Goal: Task Accomplishment & Management: Manage account settings

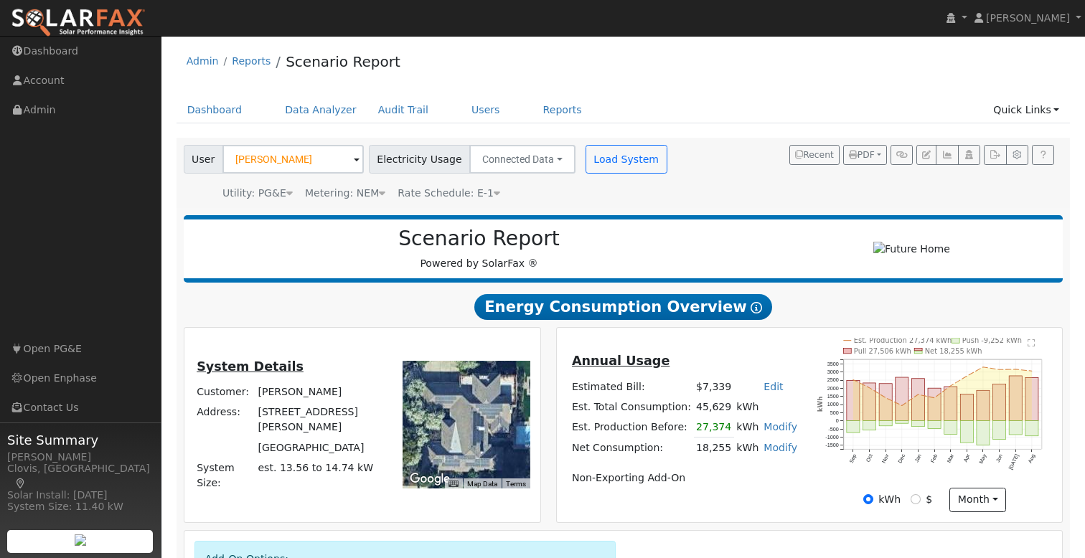
click at [683, 80] on div "Admin Reports Scenario Report" at bounding box center [623, 65] width 894 height 44
click at [204, 60] on link "Admin" at bounding box center [203, 60] width 32 height 11
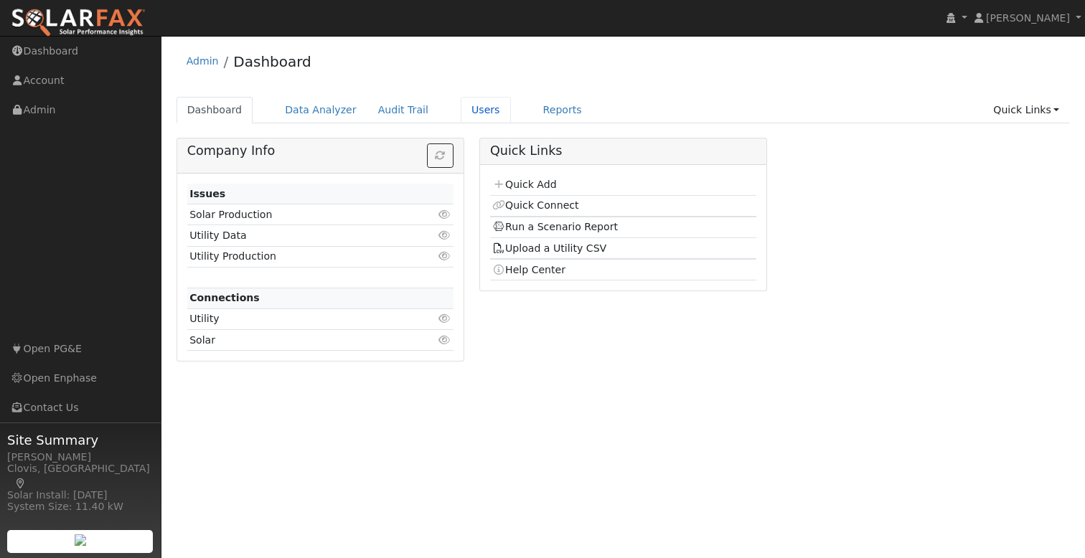
drag, startPoint x: 480, startPoint y: 112, endPoint x: 512, endPoint y: 114, distance: 31.6
click at [480, 112] on link "Users" at bounding box center [486, 110] width 50 height 27
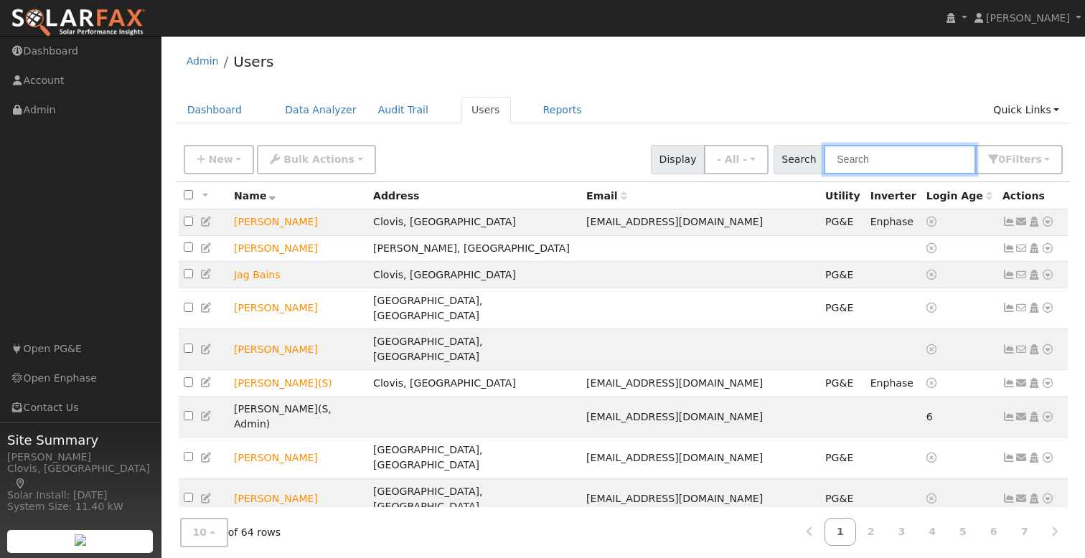
click at [887, 158] on input "text" at bounding box center [900, 159] width 152 height 29
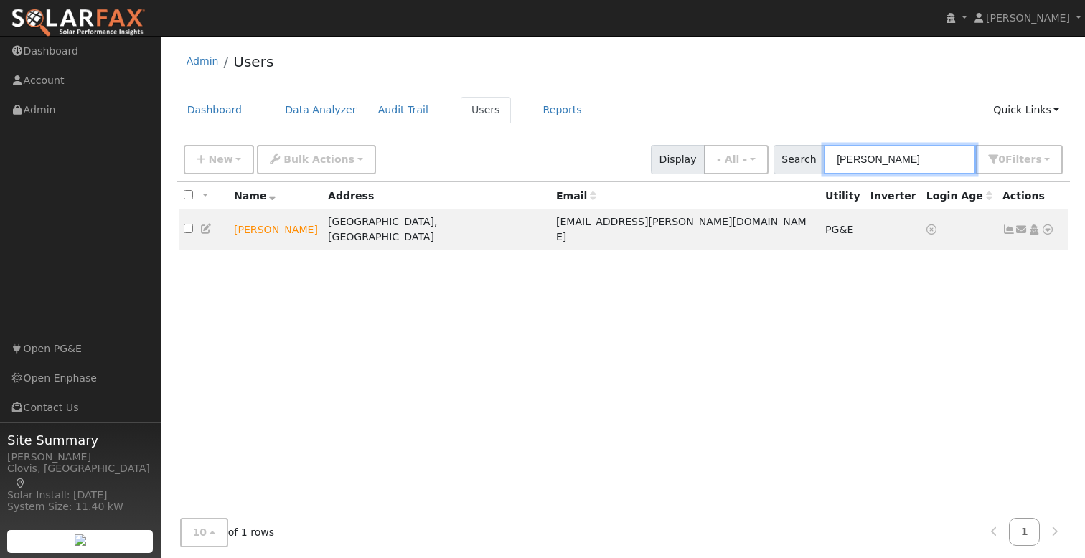
type input "lee"
drag, startPoint x: 549, startPoint y: 149, endPoint x: 568, endPoint y: 149, distance: 18.7
click at [555, 149] on div "New Add User Quick Add Quick Connect Quick Convert Lead Bulk Actions Send Email…" at bounding box center [623, 157] width 885 height 34
drag, startPoint x: 452, startPoint y: 154, endPoint x: 255, endPoint y: 151, distance: 196.6
click at [445, 154] on div "New Add User Quick Add Quick Connect Quick Convert Lead Bulk Actions Send Email…" at bounding box center [623, 157] width 885 height 34
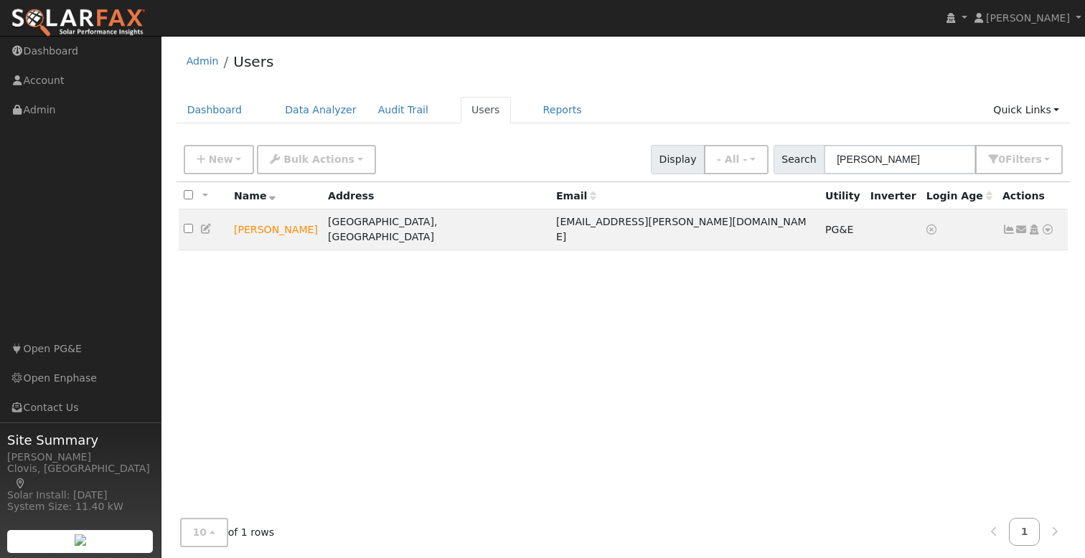
drag, startPoint x: 526, startPoint y: 161, endPoint x: 425, endPoint y: 159, distance: 100.5
click at [522, 161] on div "New Add User Quick Add Quick Connect Quick Convert Lead Bulk Actions Send Email…" at bounding box center [623, 157] width 885 height 34
click at [203, 158] on icon "button" at bounding box center [201, 159] width 9 height 10
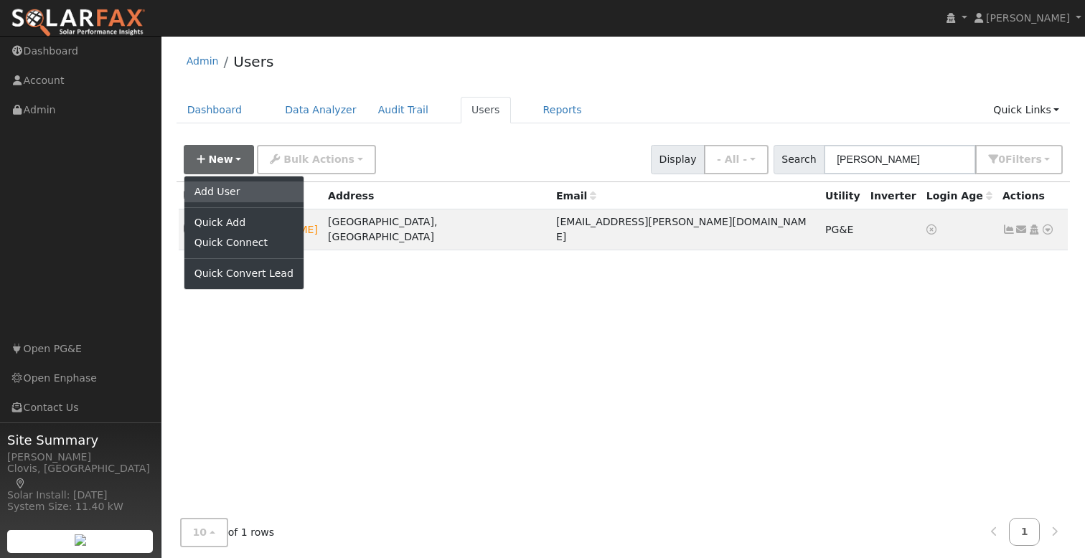
click at [207, 194] on link "Add User" at bounding box center [243, 192] width 119 height 20
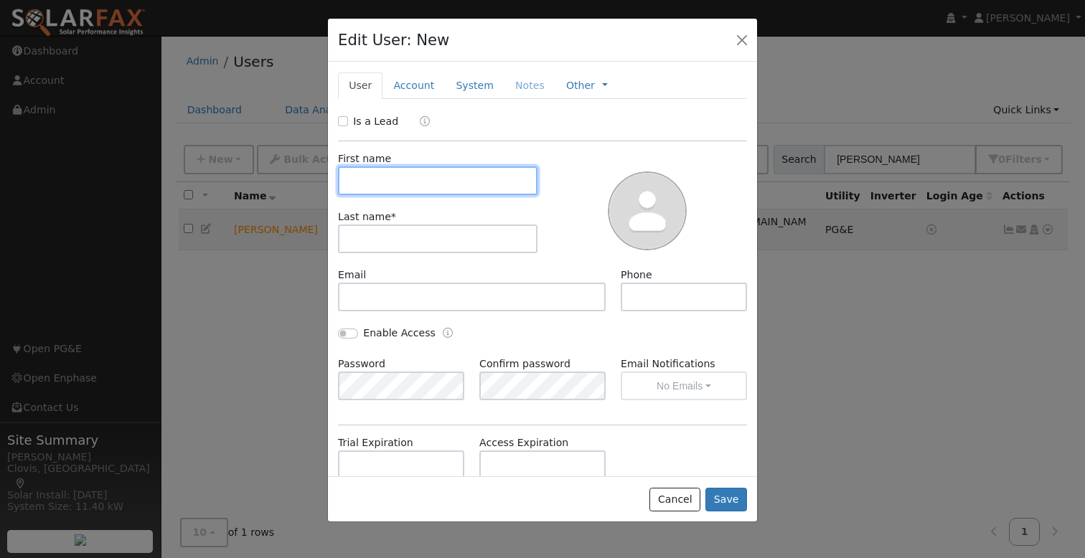
click at [413, 189] on input "text" at bounding box center [437, 180] width 199 height 29
type input "Ryan"
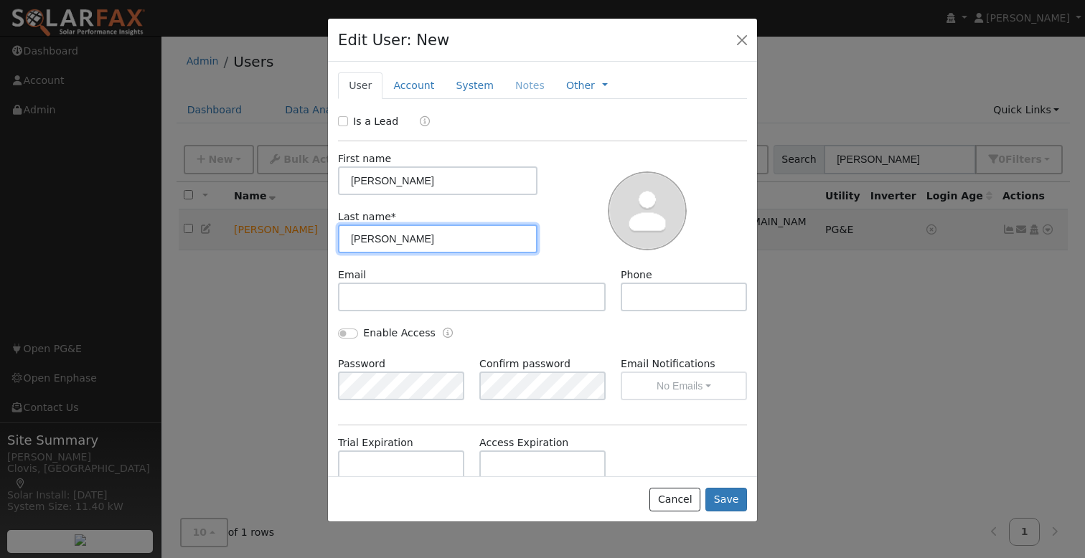
type input "Lee"
drag, startPoint x: 339, startPoint y: 118, endPoint x: 351, endPoint y: 117, distance: 11.5
click at [344, 118] on input "Is a Lead" at bounding box center [343, 121] width 10 height 10
checkbox input "true"
click at [402, 83] on link "Account" at bounding box center [413, 85] width 62 height 27
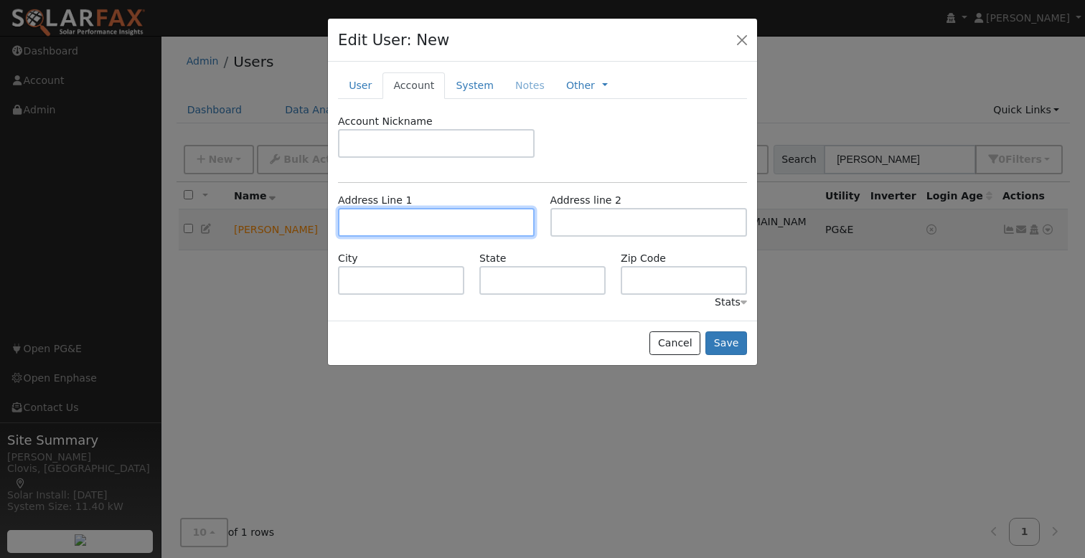
click at [387, 220] on input "text" at bounding box center [436, 222] width 197 height 29
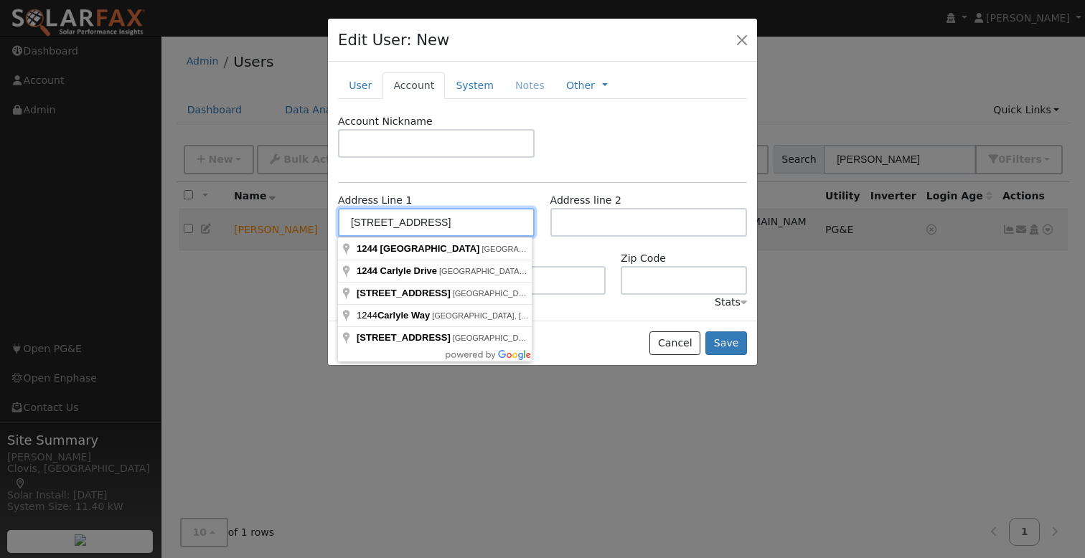
type input "1244 East Carlyle Way"
type input "Fresno"
type input "CA"
type input "93730"
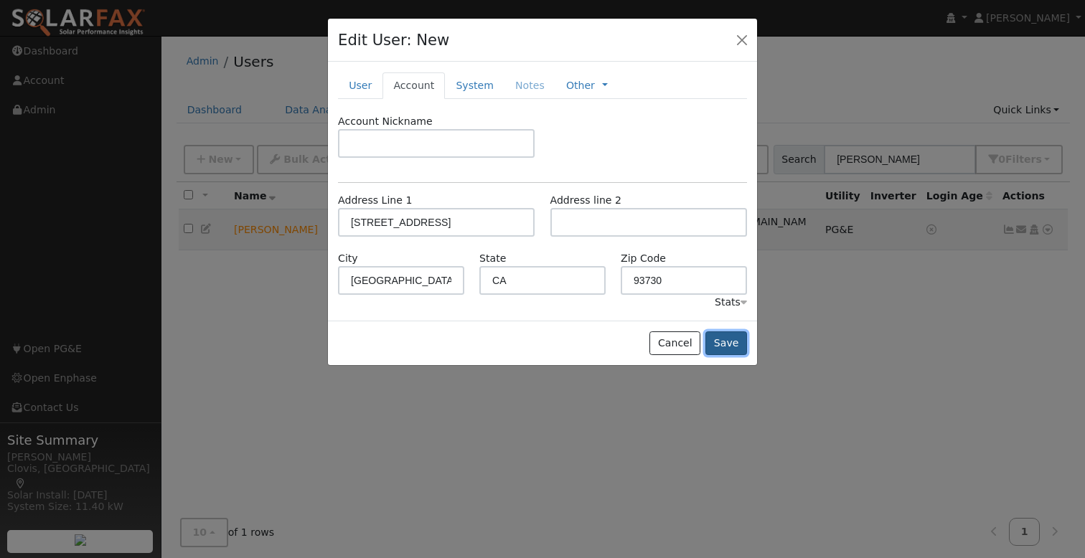
click at [733, 344] on button "Save" at bounding box center [726, 343] width 42 height 24
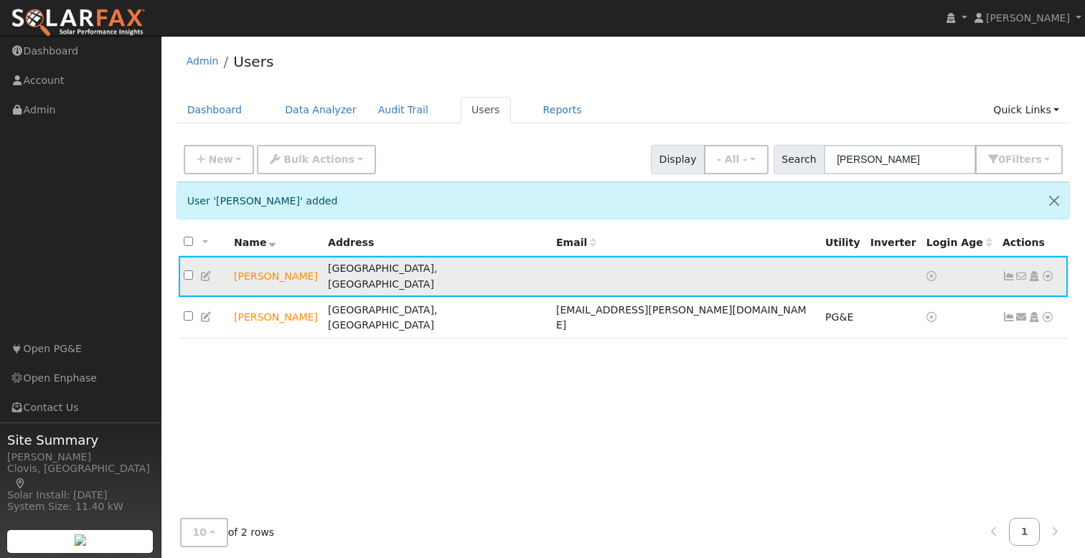
click at [1049, 273] on icon at bounding box center [1047, 276] width 13 height 10
click at [211, 271] on icon at bounding box center [206, 276] width 13 height 10
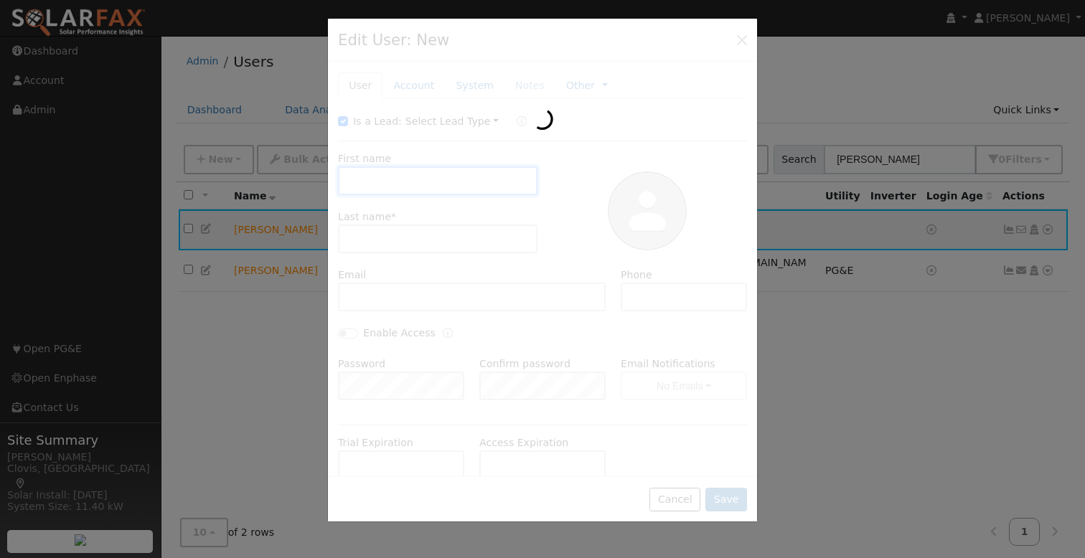
type input "Ryan"
type input "Lee"
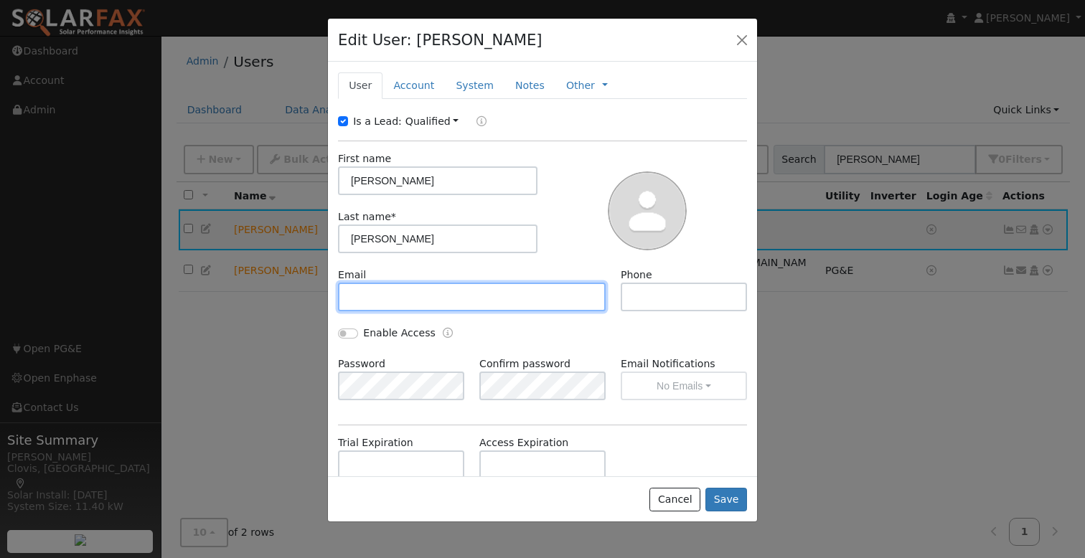
click at [495, 294] on input "text" at bounding box center [472, 297] width 268 height 29
type input "[EMAIL_ADDRESS][DOMAIN_NAME]"
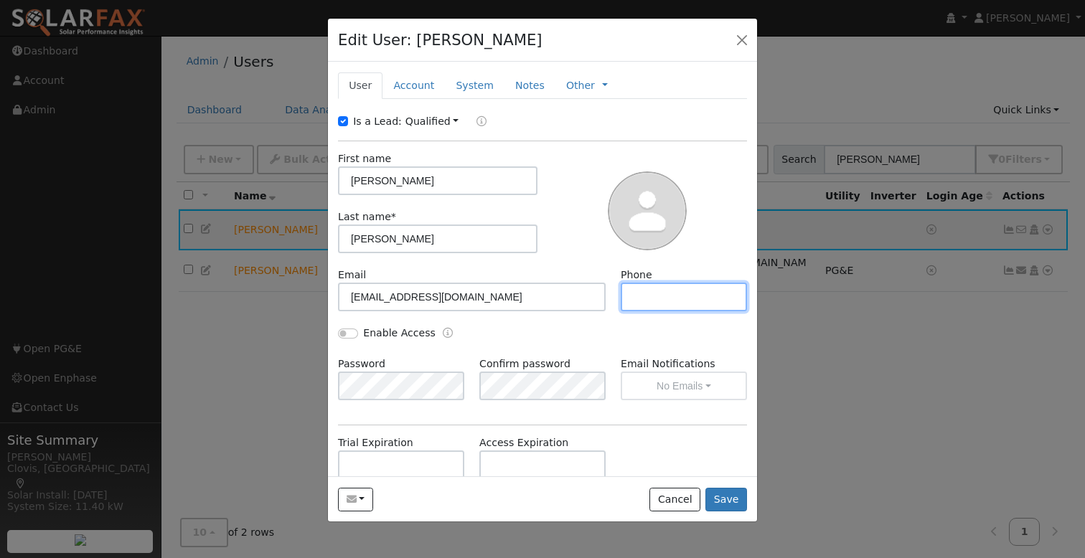
click at [643, 298] on input "text" at bounding box center [684, 297] width 126 height 29
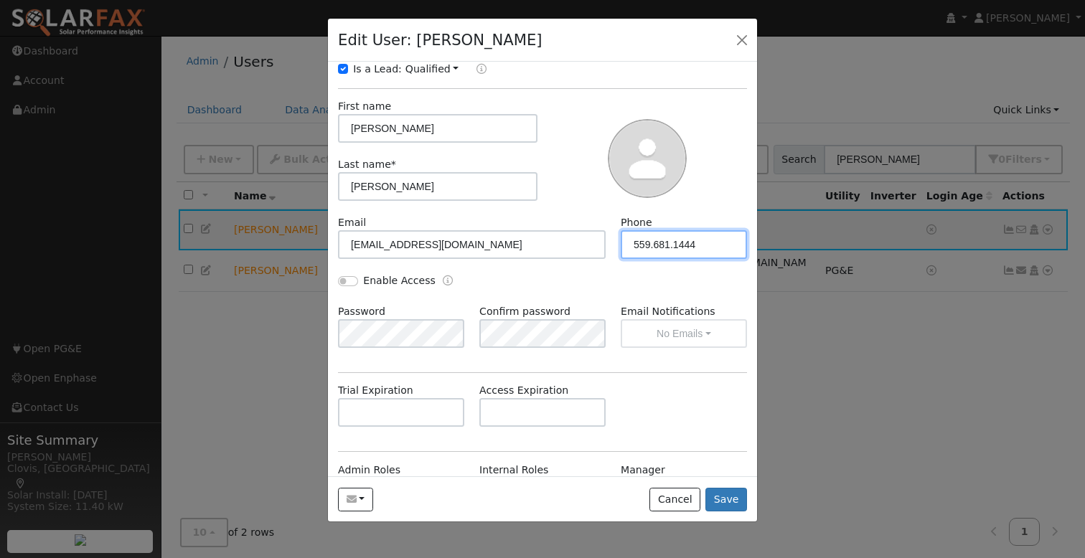
scroll to position [142, 0]
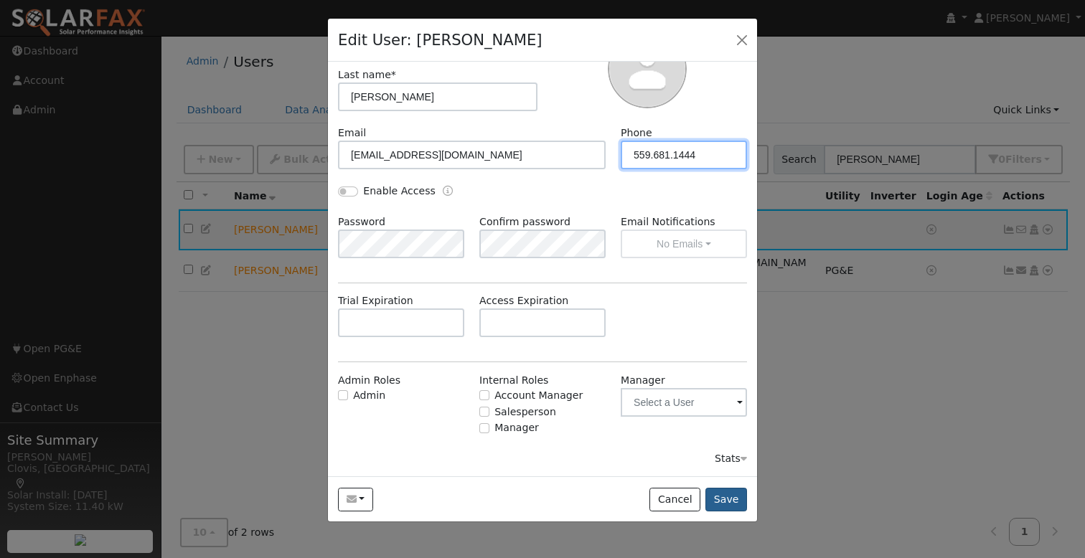
type input "559.681.1444"
click at [727, 501] on button "Save" at bounding box center [726, 500] width 42 height 24
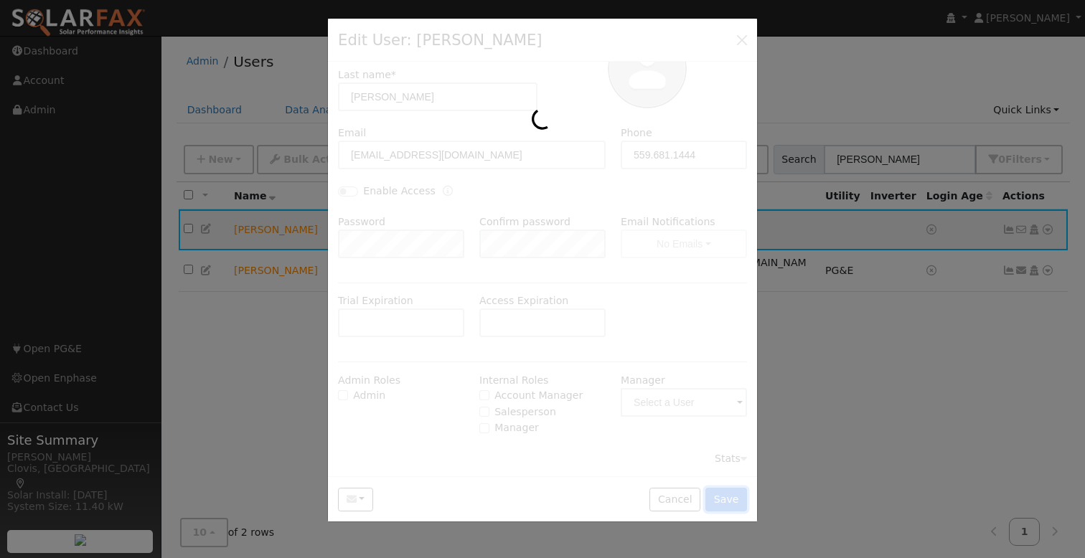
scroll to position [0, 0]
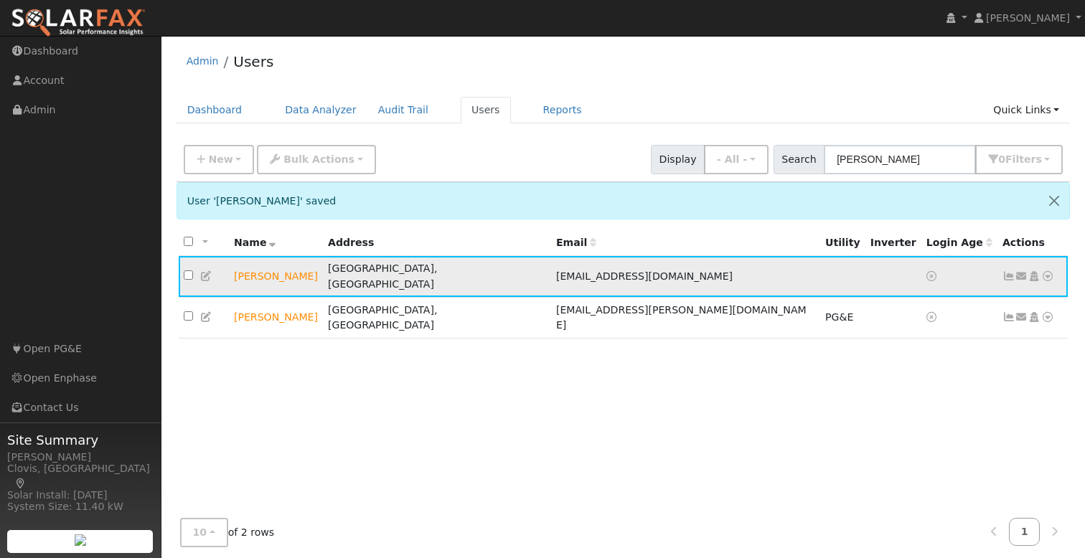
click at [1047, 271] on icon at bounding box center [1047, 276] width 13 height 10
click at [0, 0] on link "Utility" at bounding box center [0, 0] width 0 height 0
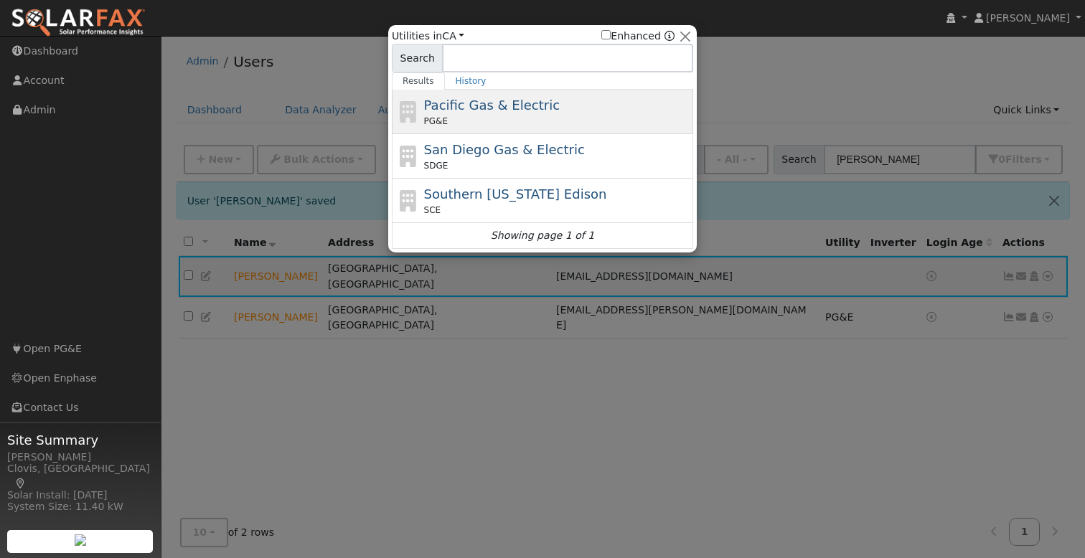
click at [523, 106] on span "Pacific Gas & Electric" at bounding box center [492, 105] width 136 height 15
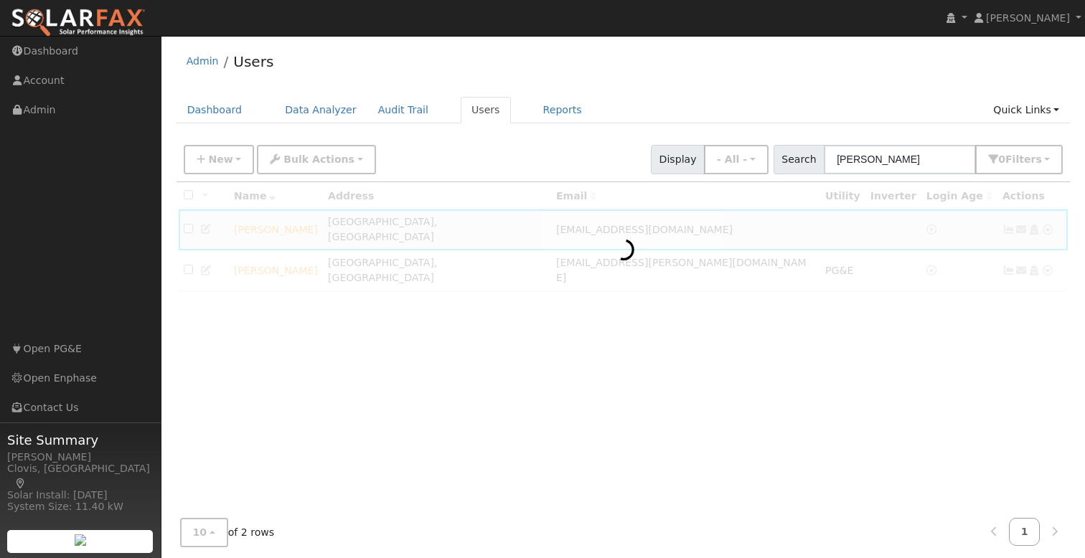
click at [605, 369] on div at bounding box center [623, 349] width 894 height 335
click at [776, 220] on div at bounding box center [623, 349] width 894 height 335
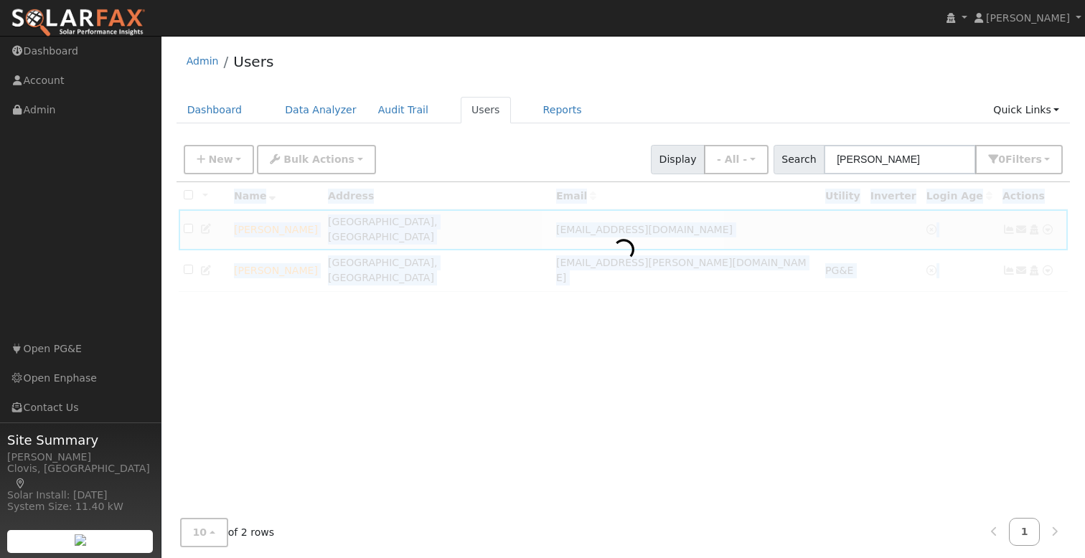
click at [776, 220] on div at bounding box center [623, 349] width 894 height 335
drag, startPoint x: 797, startPoint y: 277, endPoint x: 847, endPoint y: 301, distance: 55.8
click at [797, 278] on div at bounding box center [623, 349] width 894 height 335
click at [1048, 221] on div at bounding box center [623, 349] width 894 height 335
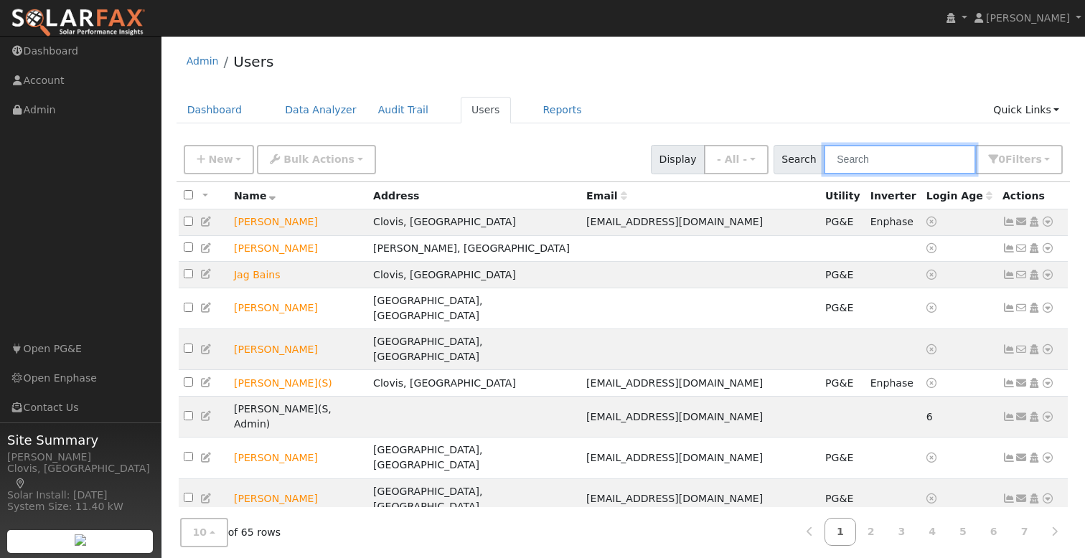
click at [877, 161] on input "text" at bounding box center [900, 159] width 152 height 29
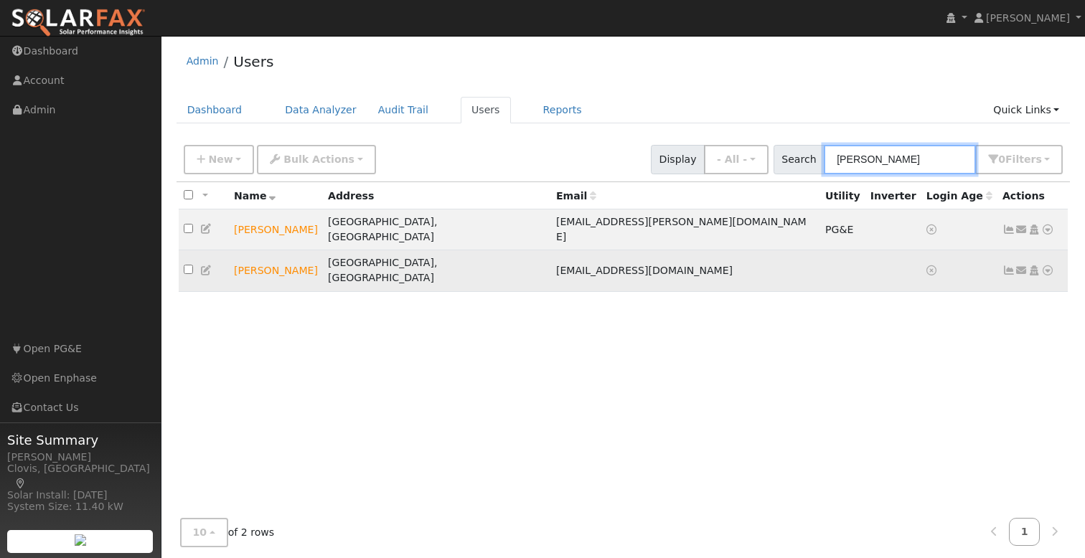
type input "[PERSON_NAME]"
click at [1047, 265] on icon at bounding box center [1047, 270] width 13 height 10
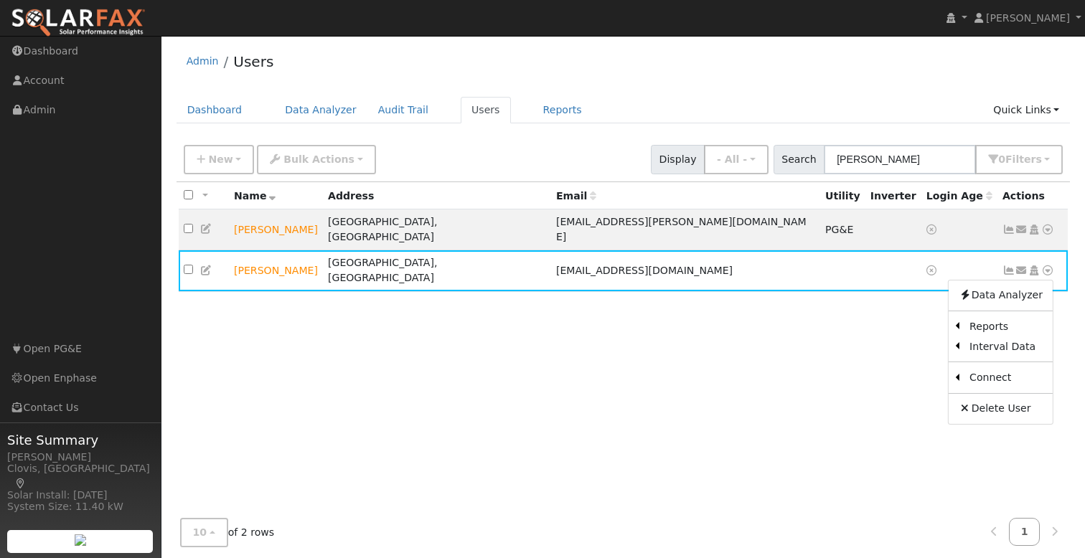
click at [0, 0] on link "Utility" at bounding box center [0, 0] width 0 height 0
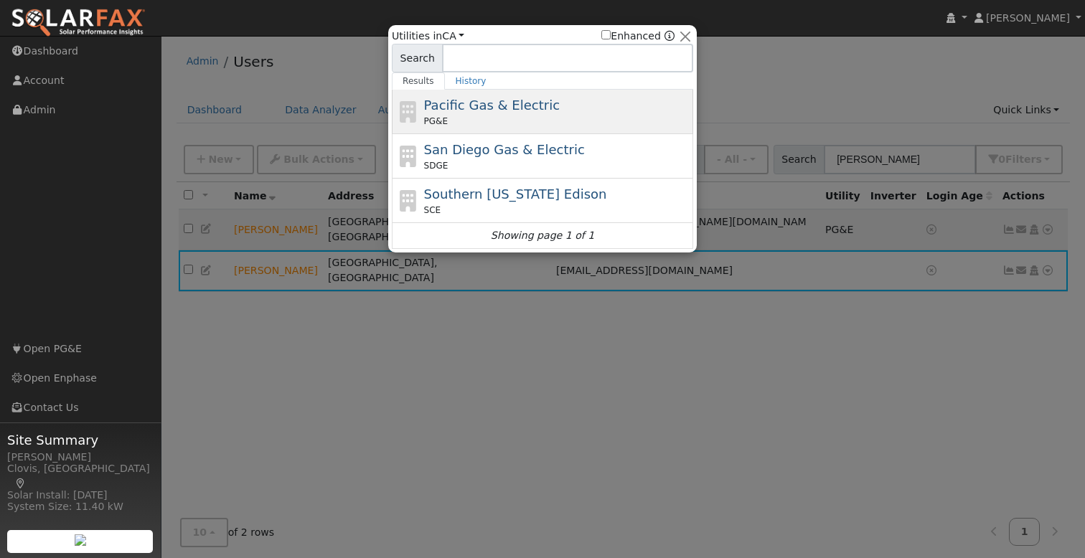
click at [473, 110] on span "Pacific Gas & Electric" at bounding box center [492, 105] width 136 height 15
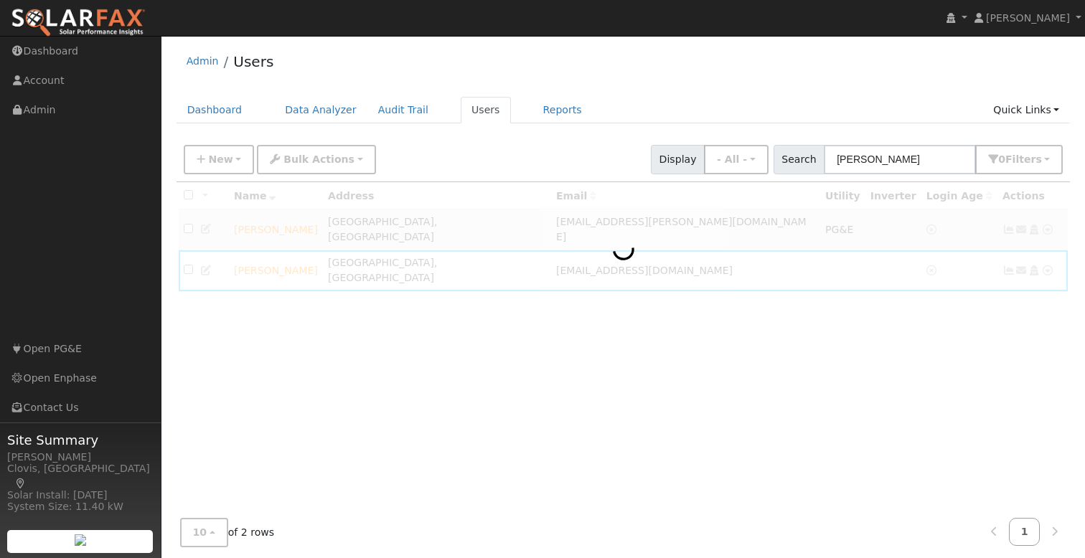
click at [477, 60] on div "Admin Users" at bounding box center [623, 65] width 894 height 44
drag, startPoint x: 481, startPoint y: 105, endPoint x: 480, endPoint y: 113, distance: 8.7
click at [481, 105] on link "Users" at bounding box center [486, 110] width 50 height 27
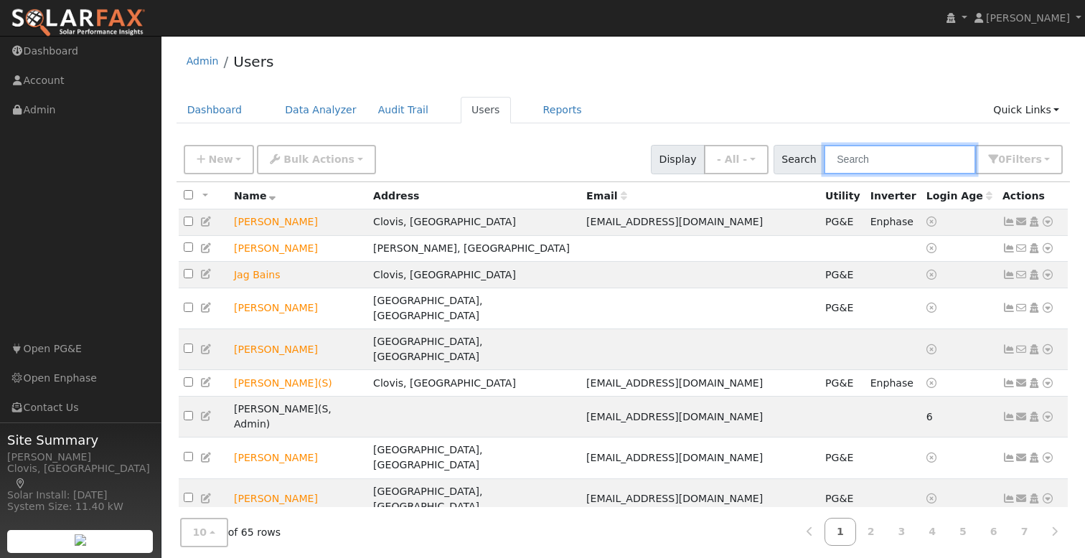
click at [928, 164] on input "text" at bounding box center [900, 159] width 152 height 29
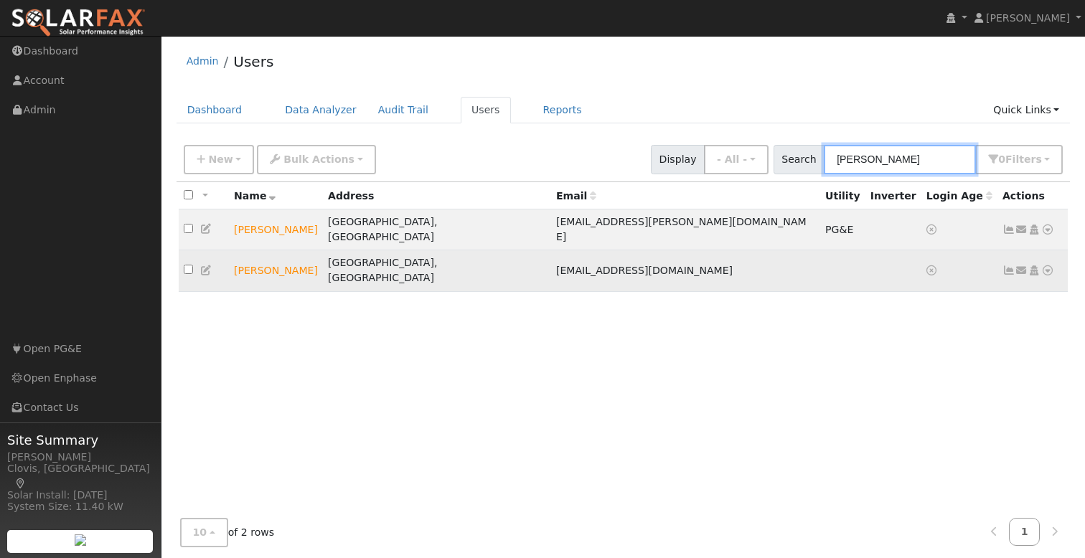
type input "[PERSON_NAME]"
click at [1042, 265] on icon at bounding box center [1047, 270] width 13 height 10
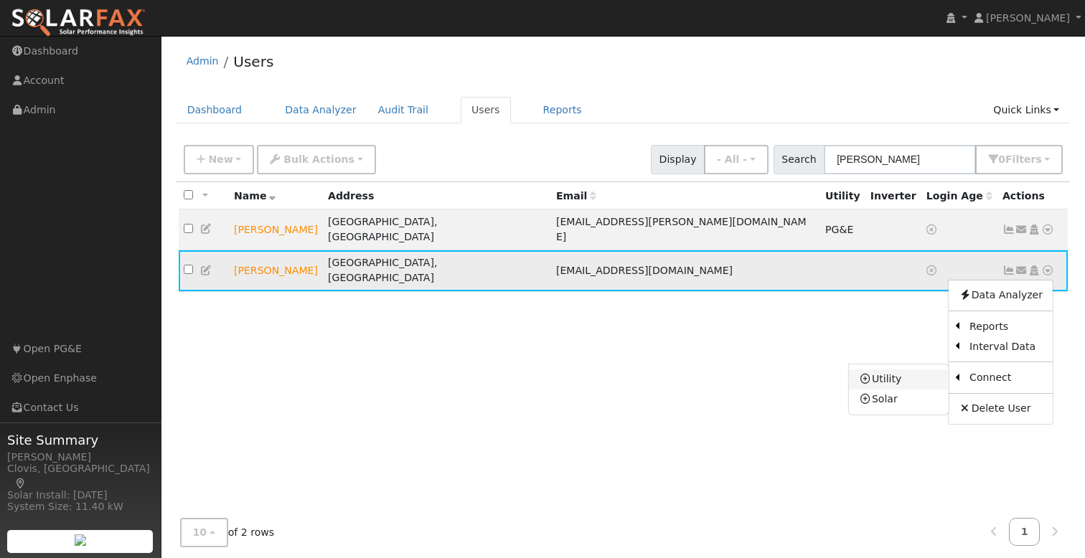
click at [916, 369] on link "Utility" at bounding box center [899, 379] width 100 height 20
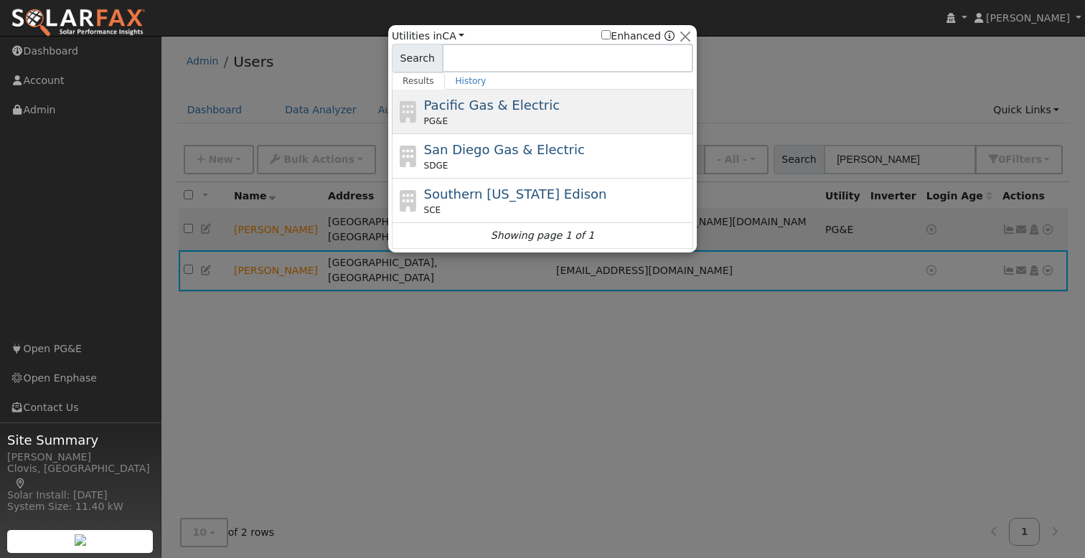
click at [448, 98] on span "Pacific Gas & Electric" at bounding box center [492, 105] width 136 height 15
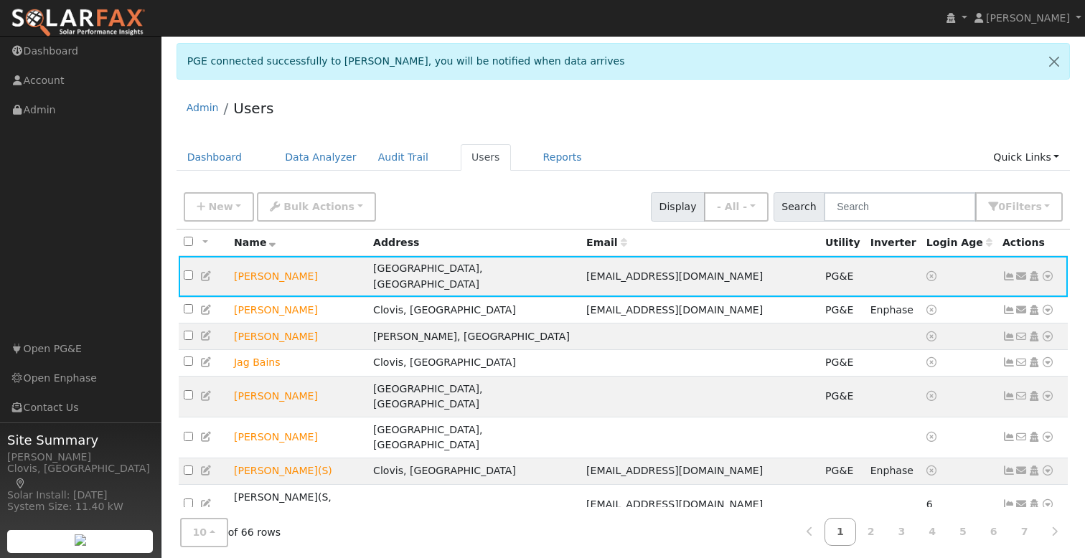
click at [652, 127] on div "Admin Users" at bounding box center [623, 112] width 894 height 44
click at [1049, 271] on icon at bounding box center [1047, 276] width 13 height 10
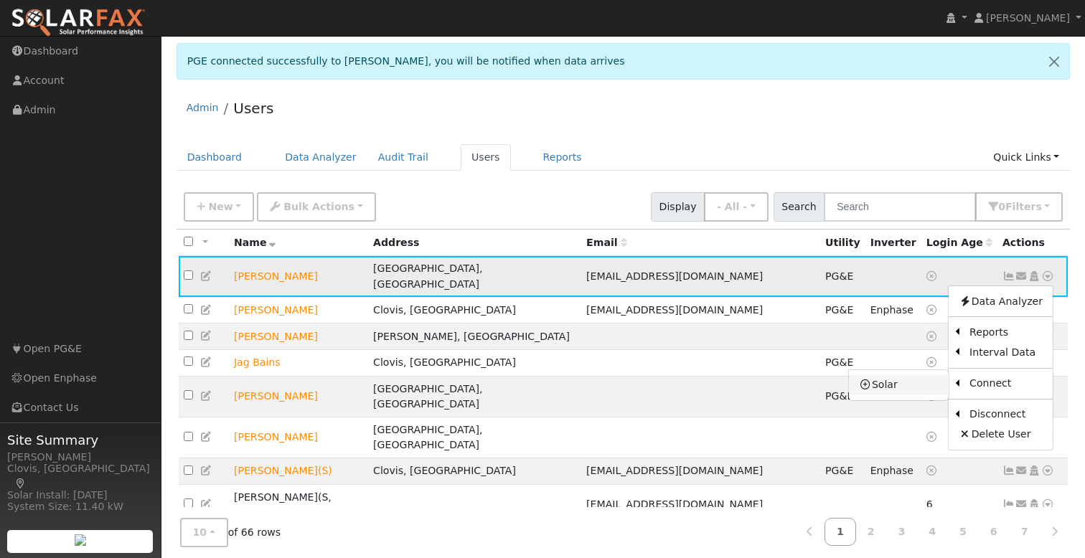
click at [895, 375] on link "Solar" at bounding box center [899, 385] width 100 height 20
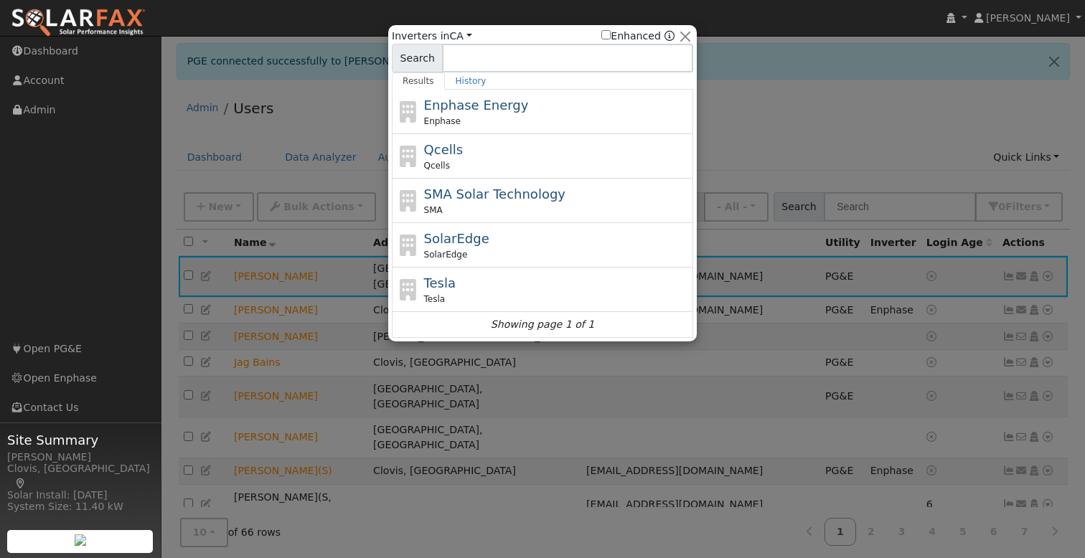
click at [521, 107] on div "Enphase Energy Enphase" at bounding box center [557, 111] width 266 height 32
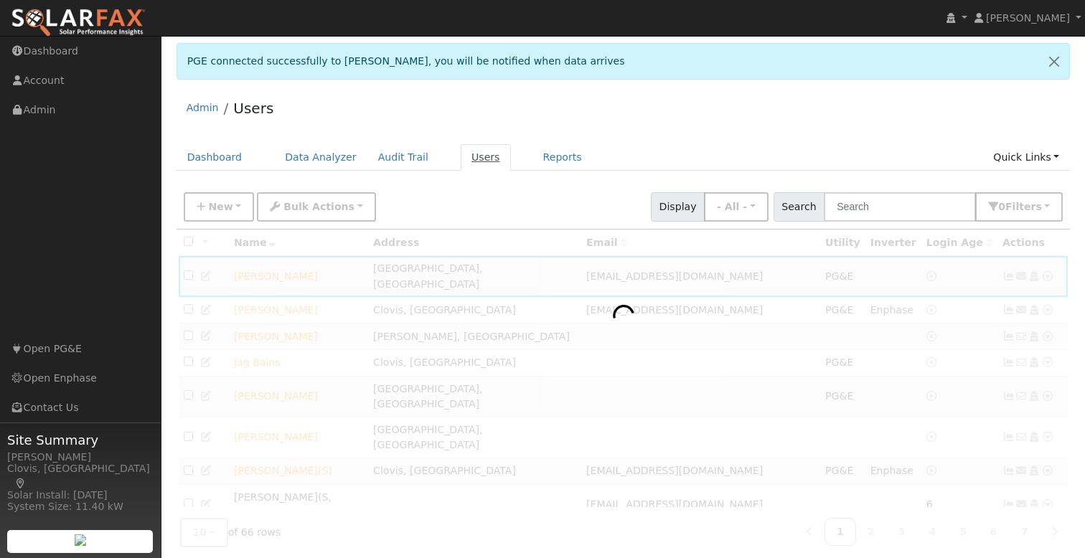
drag, startPoint x: 411, startPoint y: 127, endPoint x: 466, endPoint y: 153, distance: 60.3
click at [413, 128] on div "Admin Users" at bounding box center [623, 112] width 894 height 44
click at [468, 159] on link "Users" at bounding box center [486, 157] width 50 height 27
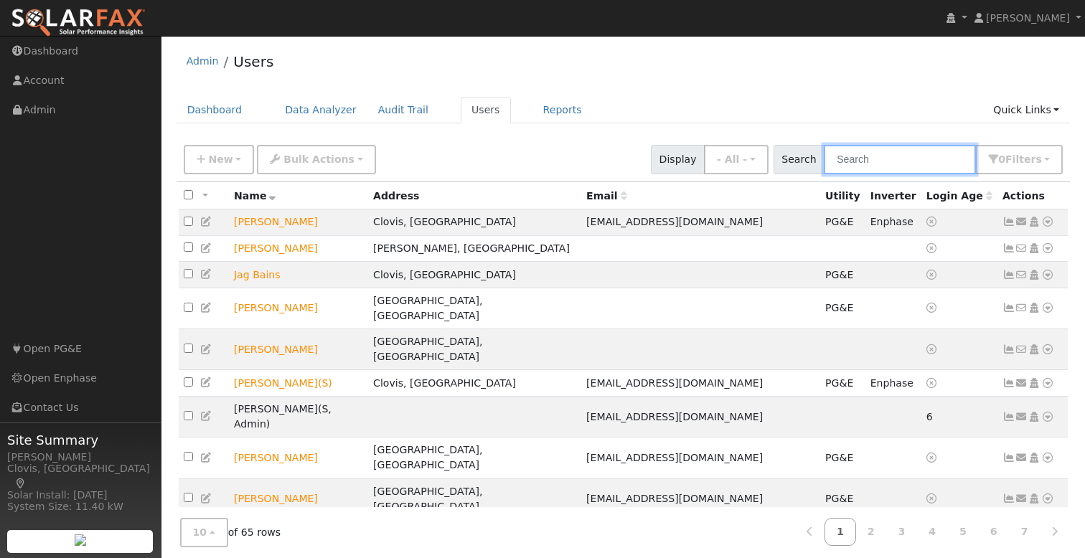
click at [915, 157] on input "text" at bounding box center [900, 159] width 152 height 29
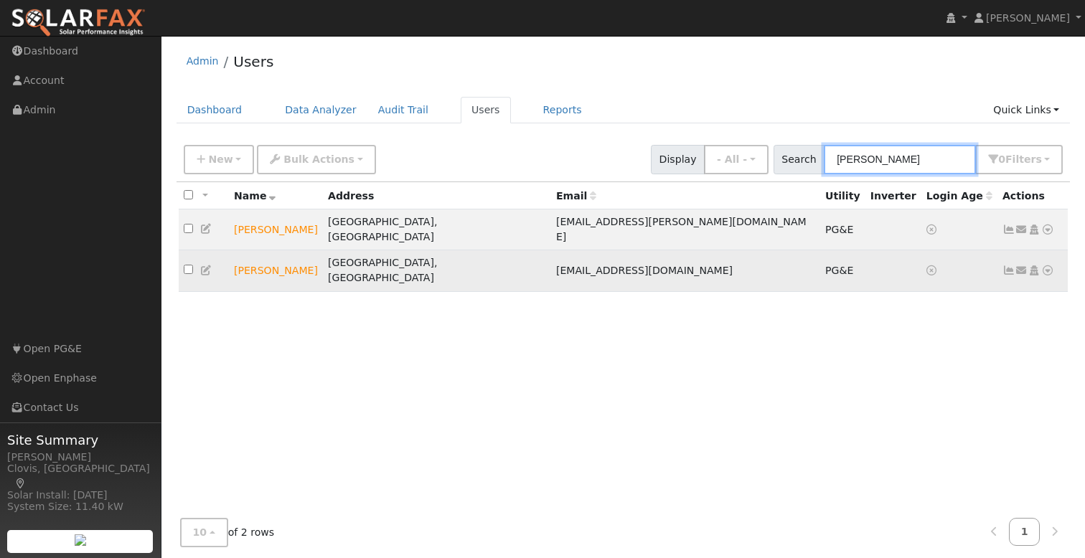
type input "[PERSON_NAME]"
click at [1045, 265] on icon at bounding box center [1047, 270] width 13 height 10
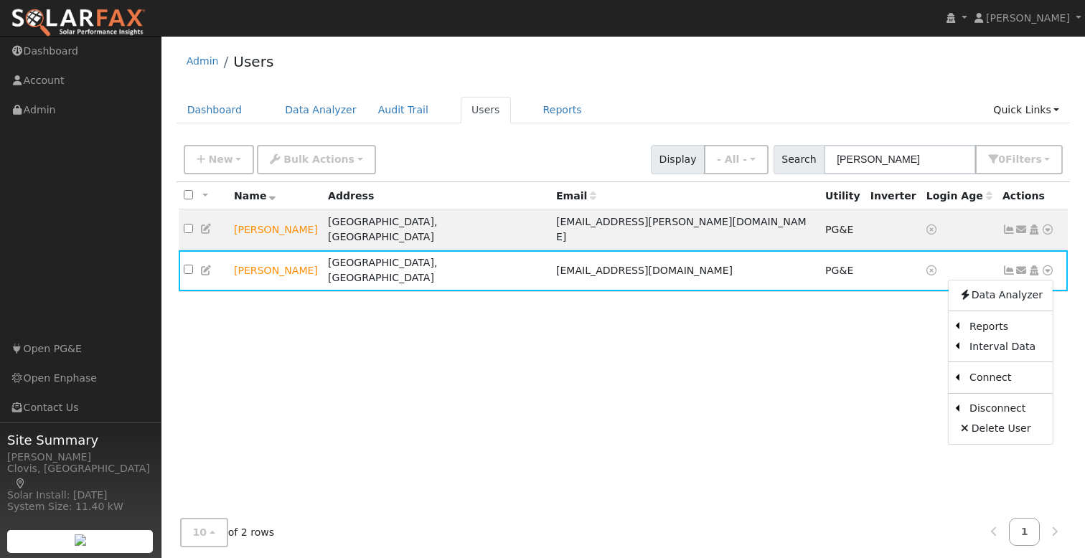
click at [787, 319] on div "All None All on page None on page Name Address Email Utility Inverter Login Age…" at bounding box center [623, 349] width 894 height 335
